Goal: Contribute content: Add original content to the website for others to see

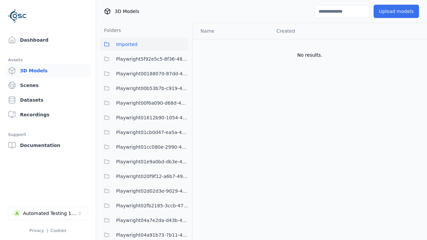
click at [398, 11] on button "Upload models" at bounding box center [396, 11] width 45 height 13
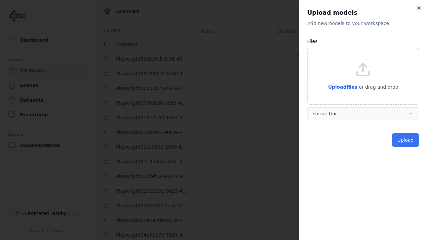
click at [406, 140] on button "Upload" at bounding box center [405, 140] width 27 height 13
